Goal: Ask a question

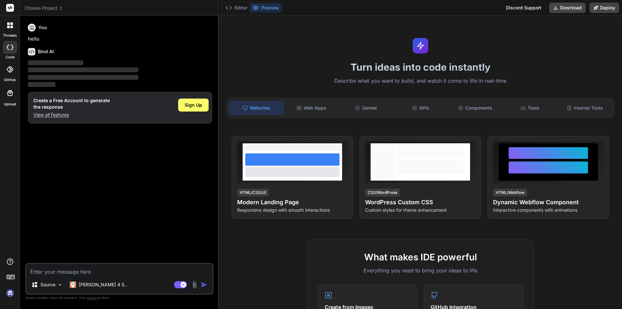
type textarea "x"
click at [86, 270] on textarea at bounding box center [119, 270] width 186 height 12
click at [78, 271] on textarea at bounding box center [119, 270] width 186 height 12
type textarea "i"
type textarea "x"
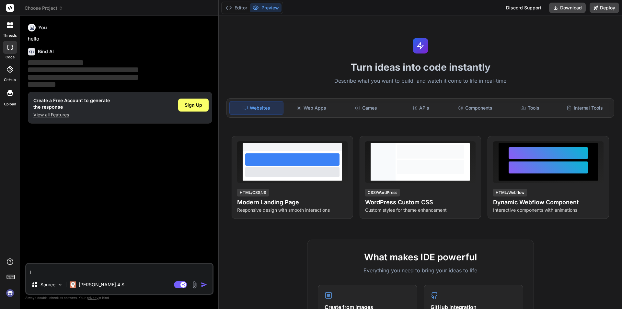
type textarea "i"
type textarea "x"
type textarea "i w"
type textarea "x"
type textarea "i wa"
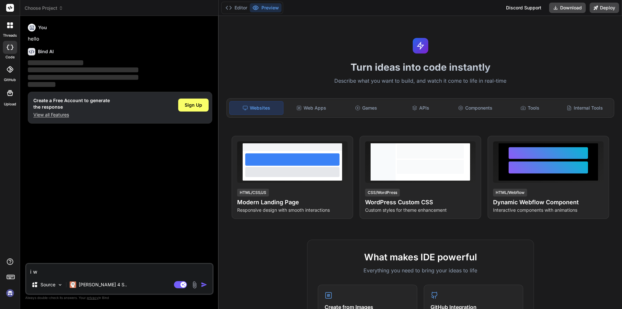
type textarea "x"
type textarea "i wan"
type textarea "x"
type textarea "i want"
type textarea "x"
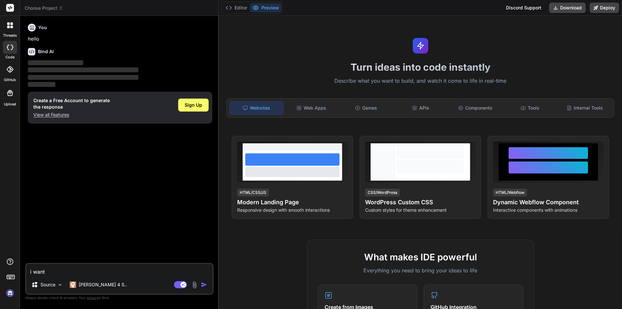
type textarea "i want"
type textarea "x"
type textarea "i want t"
type textarea "x"
type textarea "i want to"
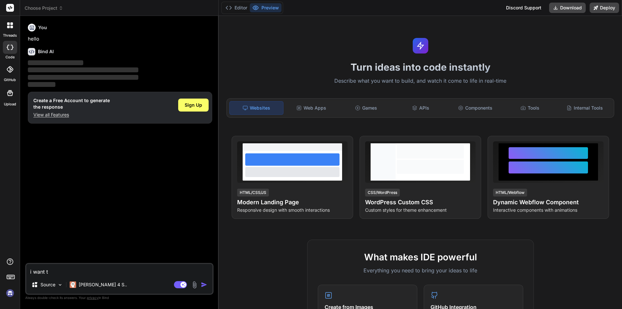
type textarea "x"
type textarea "i want to"
type textarea "x"
type textarea "i want to"
type textarea "x"
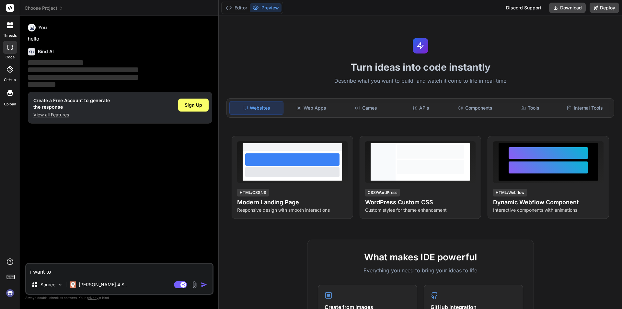
type textarea "i want t"
type textarea "x"
type textarea "i want"
type textarea "x"
type textarea "i want"
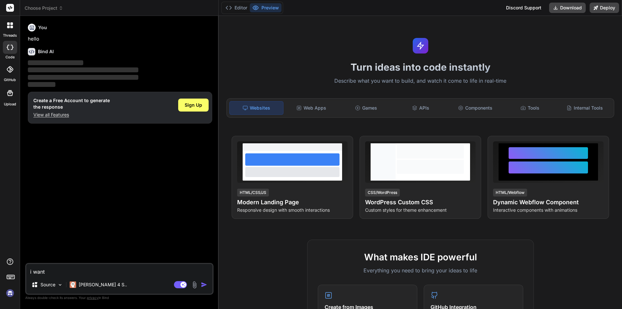
type textarea "x"
type textarea "i wan"
type textarea "x"
type textarea "i wa"
type textarea "x"
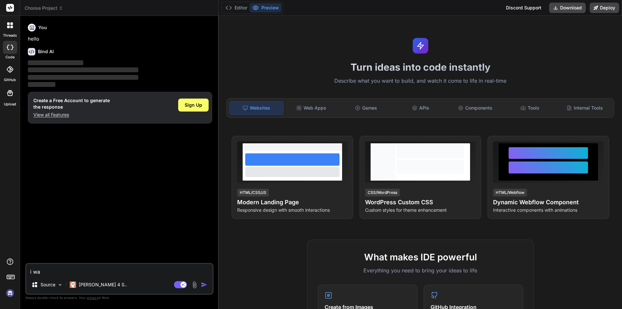
type textarea "i w"
type textarea "x"
type textarea "i"
type textarea "x"
type textarea "i"
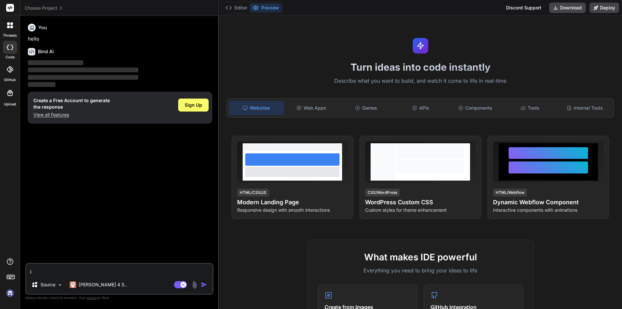
type textarea "x"
type textarea "p"
type textarea "x"
type textarea "pl"
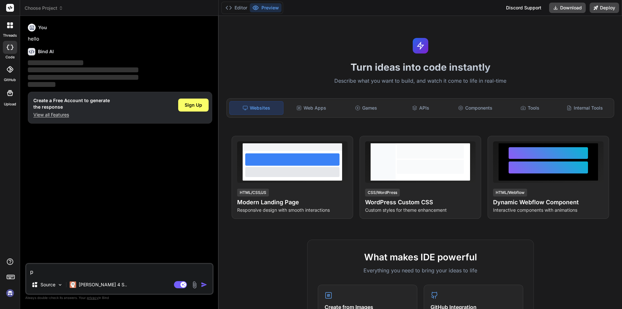
type textarea "x"
type textarea "ple"
type textarea "x"
type textarea "plea"
type textarea "x"
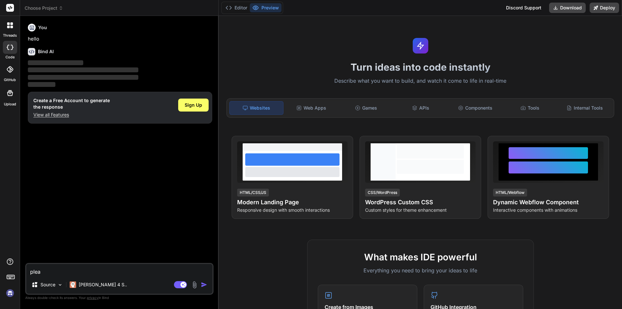
type textarea "pleas"
type textarea "x"
type textarea "please"
type textarea "x"
type textarea "please"
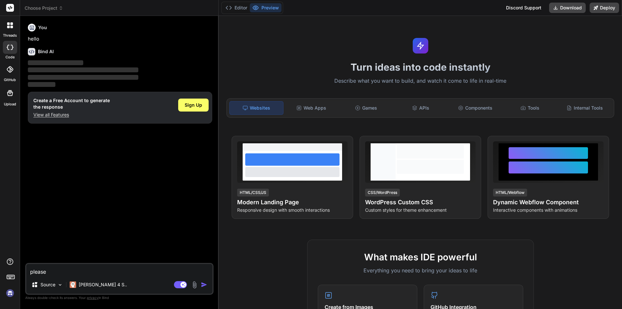
type textarea "x"
type textarea "please c"
type textarea "x"
type textarea "please co"
type textarea "x"
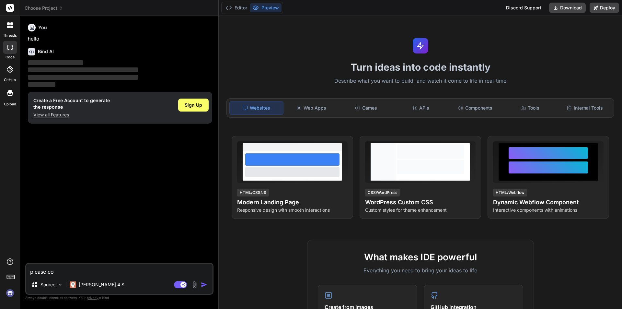
type textarea "please cor"
type textarea "x"
type textarea "please corr"
type textarea "x"
type textarea "please corre"
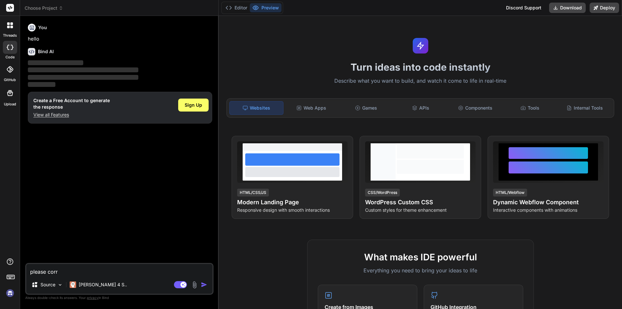
type textarea "x"
type textarea "please correc"
type textarea "x"
type textarea "please correct"
type textarea "x"
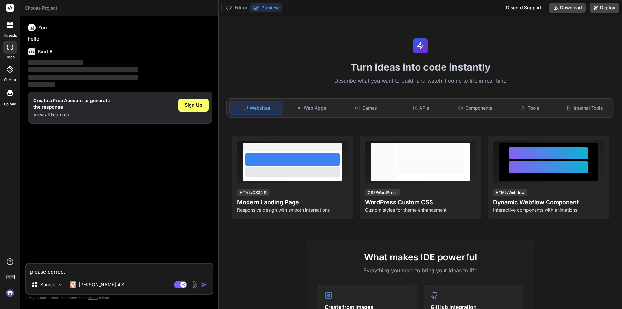
type textarea "please correct"
type textarea "x"
type textarea "please correct t"
type textarea "x"
type textarea "please correct th"
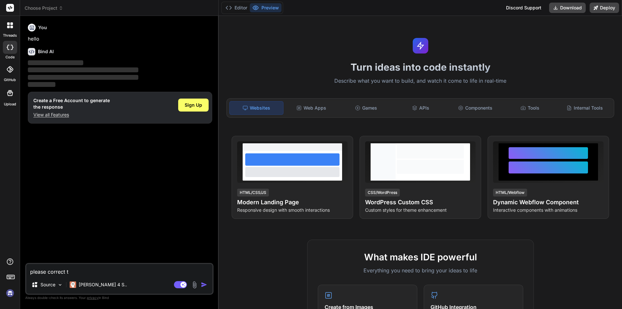
type textarea "x"
type textarea "please correct thi"
type textarea "x"
type textarea "please correct this"
type textarea "x"
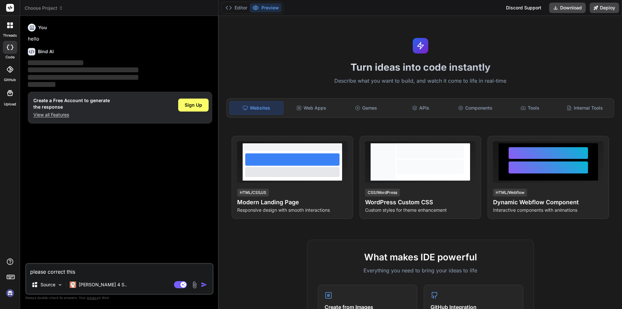
type textarea "please correct this"
type textarea "x"
type textarea "please correct this c"
type textarea "x"
type textarea "please correct this co"
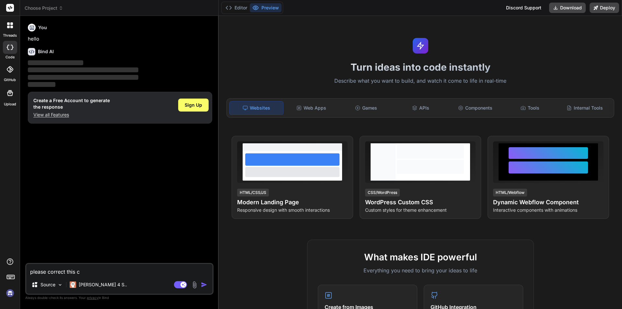
type textarea "x"
type textarea "please correct this cod"
type textarea "x"
type textarea "please correct this code"
type textarea "x"
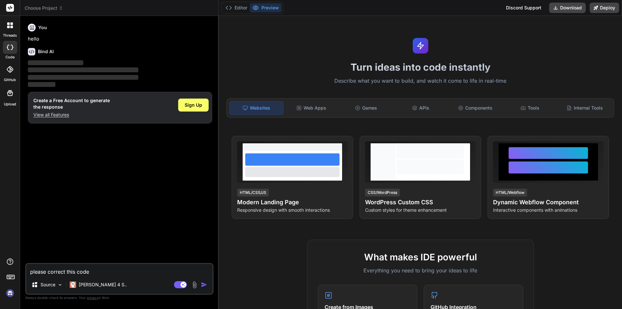
type textarea "please correct this code"
type textarea "x"
type textarea "please correct this code t"
type textarea "x"
type textarea "please correct this code to"
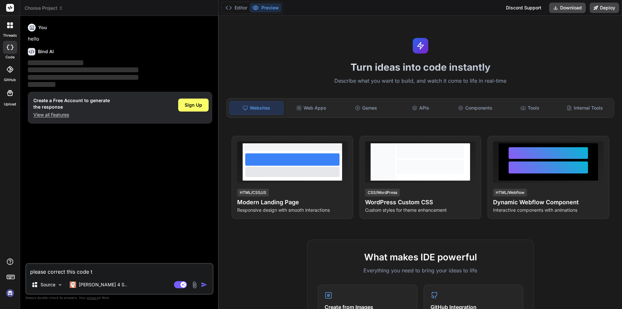
type textarea "x"
type textarea "please correct this code to"
type textarea "x"
type textarea "please correct this code to e"
type textarea "x"
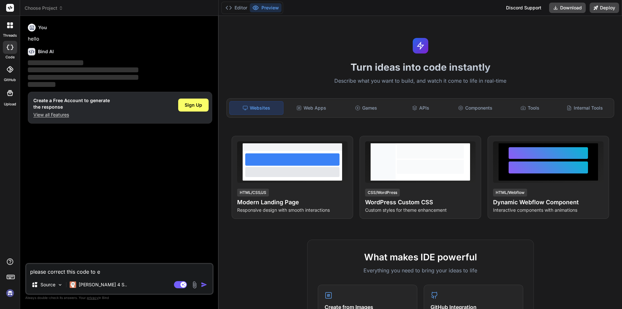
type textarea "please correct this code to ed"
type textarea "x"
type textarea "please correct this code to edi"
type textarea "x"
type textarea "please correct this code to edit"
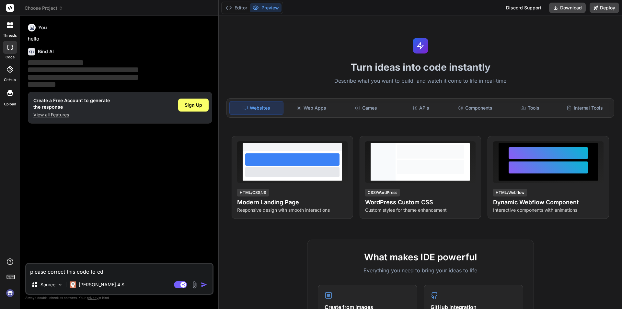
type textarea "x"
type textarea "please correct this code to edit"
type textarea "x"
type textarea "please correct this code to edit b"
type textarea "x"
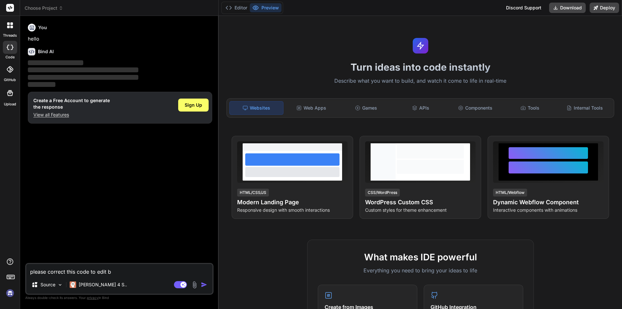
type textarea "please correct this code to edit bt"
type textarea "x"
type textarea "please correct this code to edit btn"
type textarea "x"
type textarea "please correct this code to edit btn"
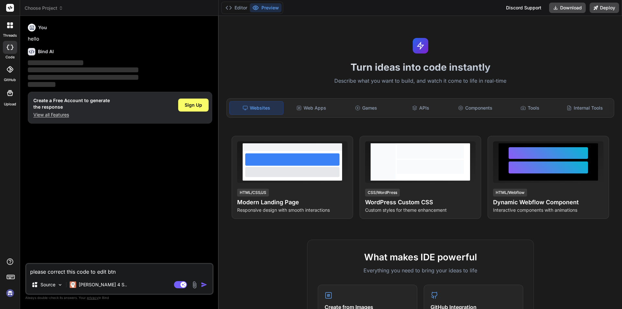
type textarea "x"
type textarea "please correct this code to edit btn d"
type textarea "x"
type textarea "please correct this code to edit btn di"
type textarea "x"
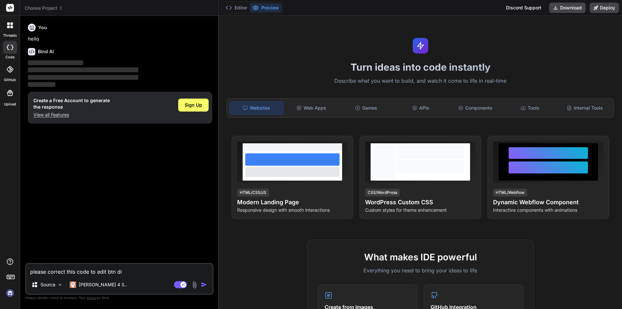
type textarea "please correct this code to edit btn dis"
type textarea "x"
type textarea "please correct this code to edit btn disa"
type textarea "x"
type textarea "please correct this code to edit btn disab"
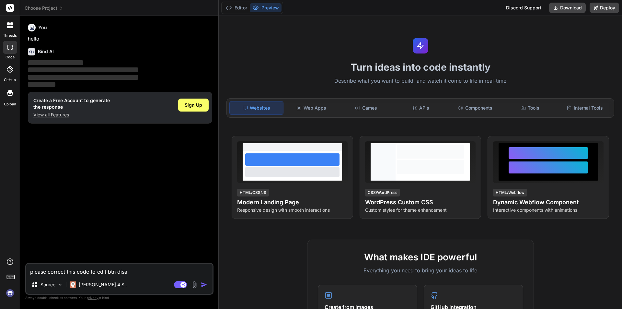
type textarea "x"
type textarea "please correct this code to edit btn disabl"
type textarea "x"
type textarea "please correct this code to edit btn disable"
type textarea "x"
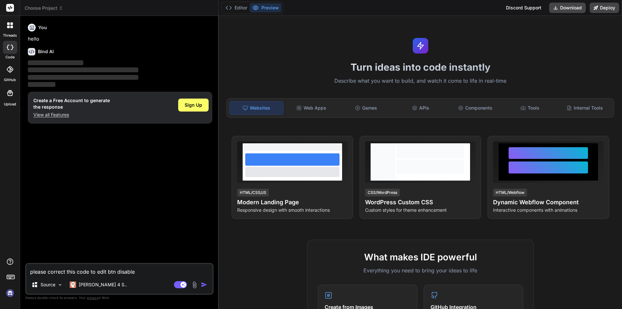
type textarea "please correct this code to edit btn disabled"
type textarea "x"
type textarea "please correct this code to edit btn disabled"
type textarea "x"
type textarea "please correct this code to edit btn disabled i"
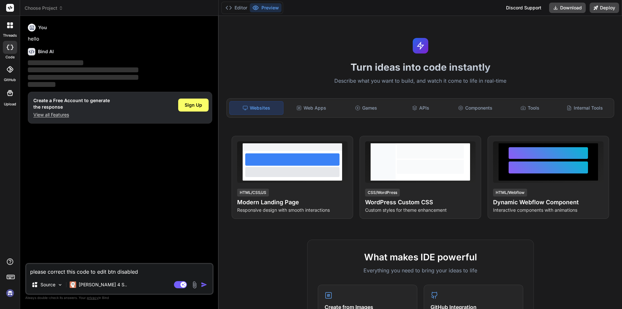
type textarea "x"
type textarea "please correct this code to edit btn disabled in"
type textarea "x"
type textarea "please correct this code to edit btn disabled in"
type textarea "x"
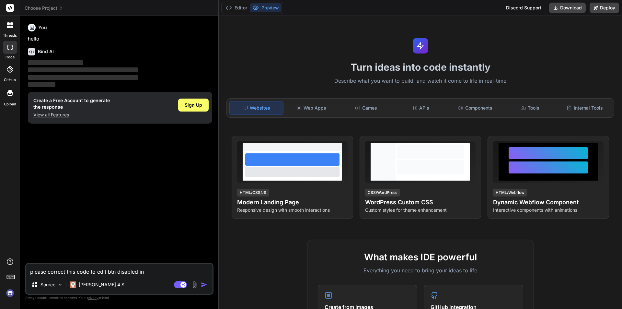
type textarea "please correct this code to edit btn disabled in b"
type textarea "x"
type textarea "please correct this code to edit btn disabled in bg"
type textarea "x"
type textarea "please correct this code to edit btn disabled in bgi"
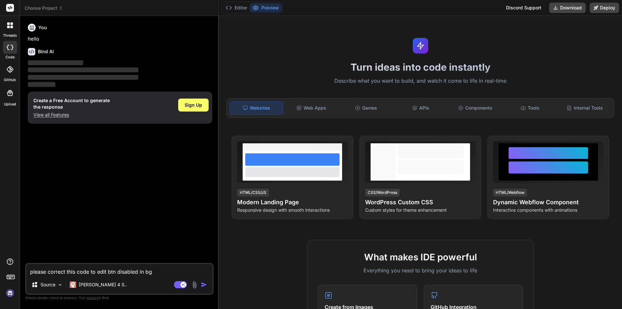
type textarea "x"
type textarea "please correct this code to edit btn disabled in bgic"
type textarea "x"
type textarea "please correct this code to edit btn disabled in bgico"
type textarea "x"
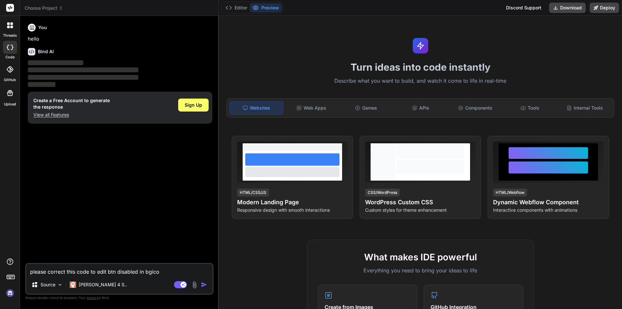
type textarea "please correct this code to edit btn disabled in bgicom"
type textarea "x"
type textarea "please correct this code to edit btn disabled in bgicomm"
type textarea "x"
type textarea "please correct this code to edit btn disabled in bgicomme"
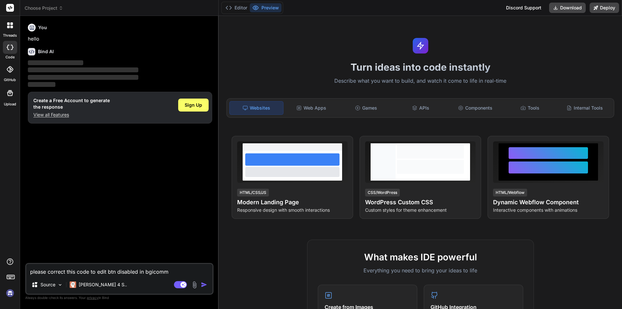
type textarea "x"
type textarea "please correct this code to edit btn disabled in bgicommer"
type textarea "x"
type textarea "please correct this code to edit btn disabled in bgicommerc"
type textarea "x"
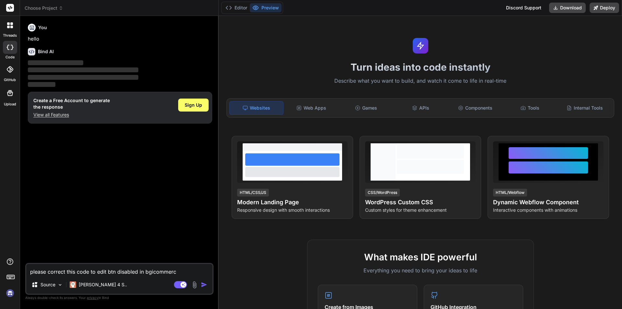
type textarea "please correct this code to edit btn disabled in bgicommerce"
type textarea "x"
paste textarea "<li class="checkout-step optimizedCheckout-checkoutStep checkout-step--billing"…"
type textarea "please correct this code to edit btn disabled in bgicommerce<li class="checkout…"
type textarea "x"
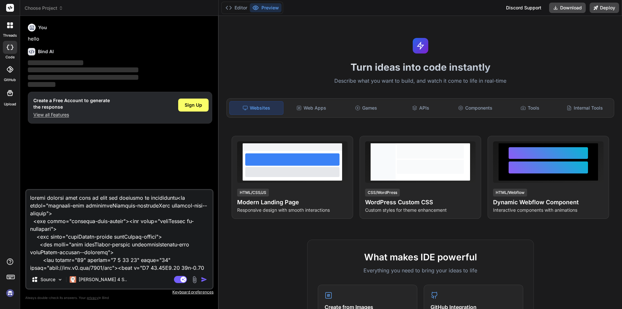
scroll to position [226, 0]
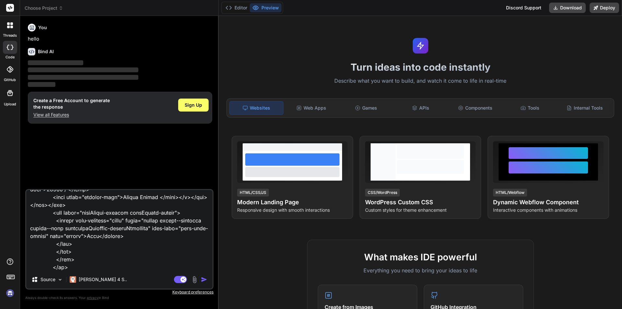
paste textarea "<script nonce="{{nonce}}"> document.addEventListener('DOMContentLoaded', functi…"
type textarea "please correct this code to edit btn disabled in bgicommerce<li class="checkout…"
type textarea "x"
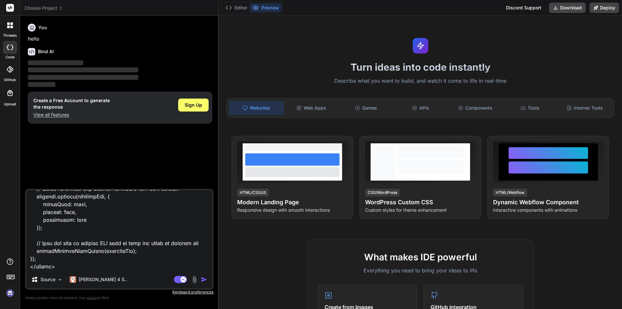
type textarea "please correct this code to edit btn disabled in bgicommerce<li class="checkout…"
click at [201, 279] on img "button" at bounding box center [204, 279] width 6 height 6
click at [205, 279] on img "button" at bounding box center [204, 279] width 6 height 6
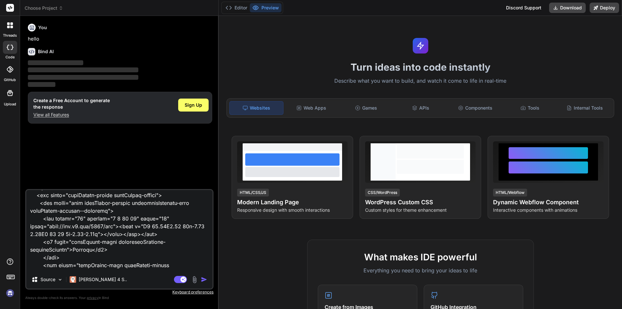
scroll to position [0, 0]
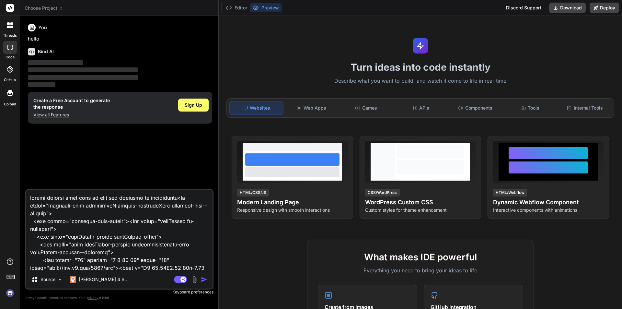
drag, startPoint x: 53, startPoint y: 251, endPoint x: 8, endPoint y: 110, distance: 148.0
click at [8, 110] on div "threads code GitHub Upload Choose Project Created with Pixso. Bind AI Web Searc…" at bounding box center [311, 154] width 622 height 309
click at [202, 278] on img "button" at bounding box center [204, 279] width 6 height 6
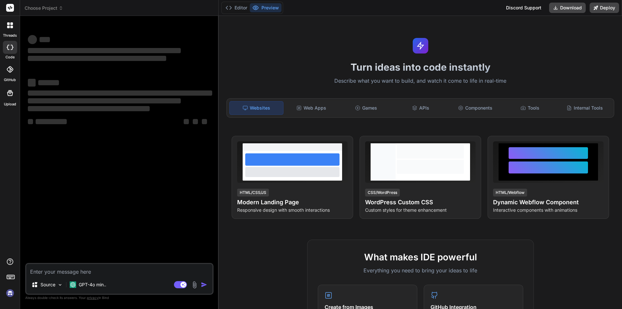
type textarea "x"
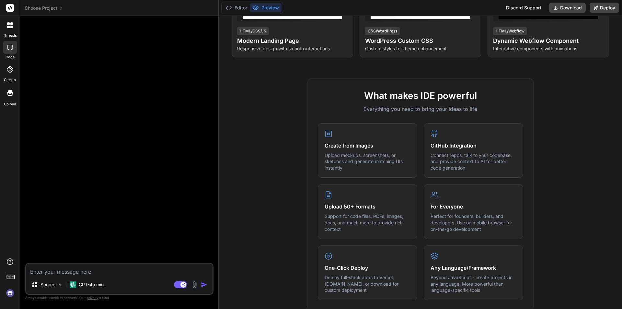
scroll to position [162, 0]
click at [45, 273] on textarea at bounding box center [119, 270] width 186 height 12
type textarea "d"
type textarea "x"
type textarea "dd"
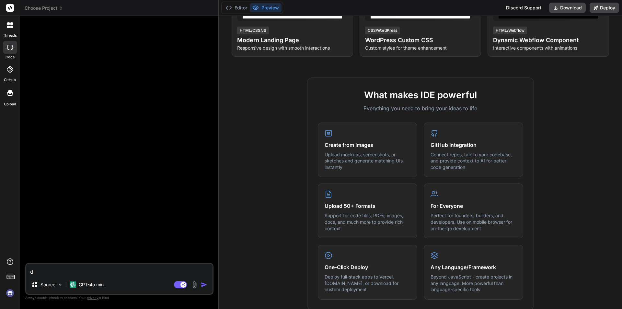
type textarea "x"
type textarea "dd"
click at [199, 285] on div "Agent Mode. When this toggle is activated, AI automatically makes decisions, re…" at bounding box center [191, 285] width 37 height 8
click at [203, 285] on img "button" at bounding box center [204, 284] width 6 height 6
type textarea "x"
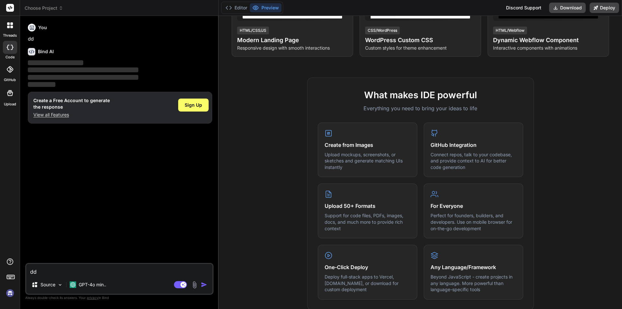
click at [203, 285] on img "button" at bounding box center [204, 284] width 6 height 6
click at [83, 273] on textarea "dd" at bounding box center [119, 270] width 186 height 12
paste textarea "please correct this code to edit btn disabled in bgicommerce<li class="checkout…"
type textarea "please correct this code to edit btn disabled in bgicommerce<li class="checkout…"
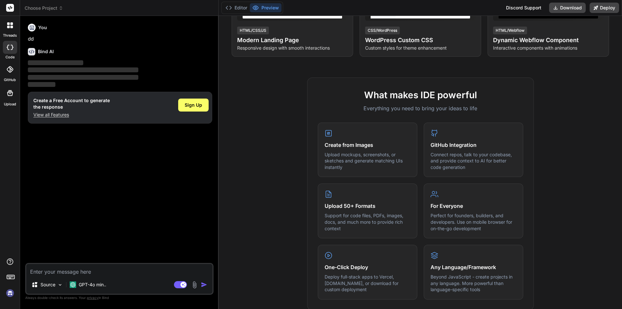
type textarea "x"
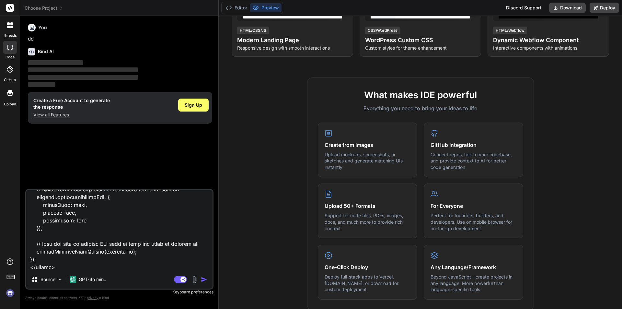
type textarea "please correct this code to edit btn disabled in bgicommerce<li class="checkout…"
click at [203, 279] on img "button" at bounding box center [204, 279] width 6 height 6
